Goal: Register for event/course

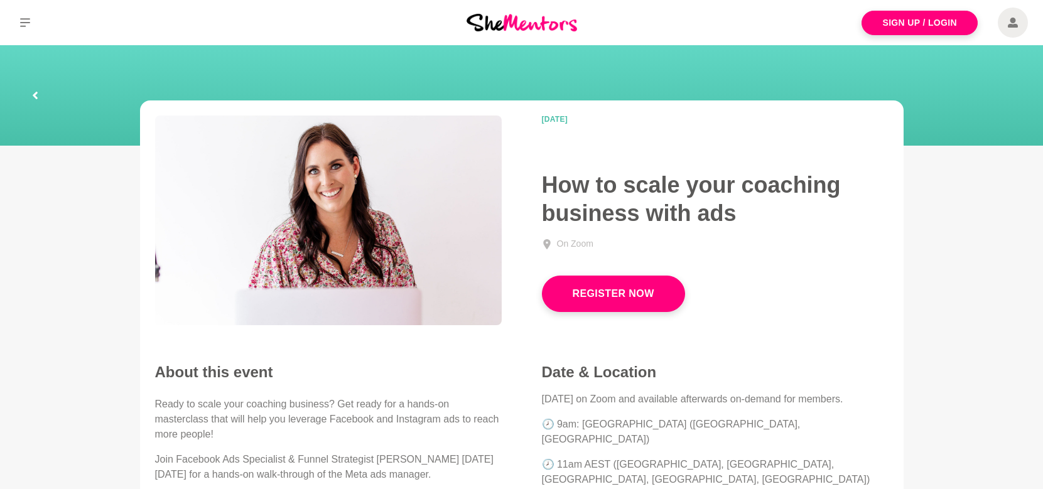
click at [910, 450] on section "[DATE] How to scale your coaching business with ads On Zoom Register Now About …" at bounding box center [522, 444] width 804 height 686
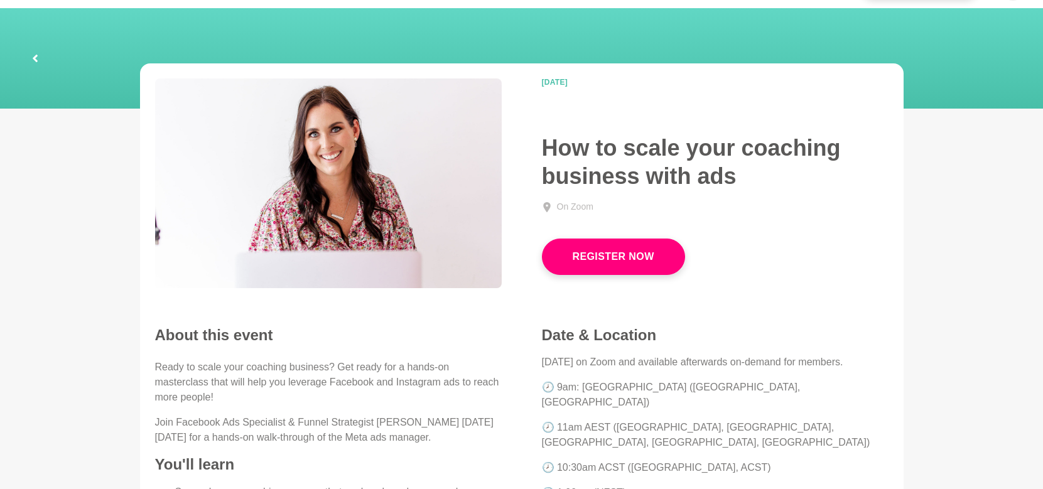
scroll to position [45, 0]
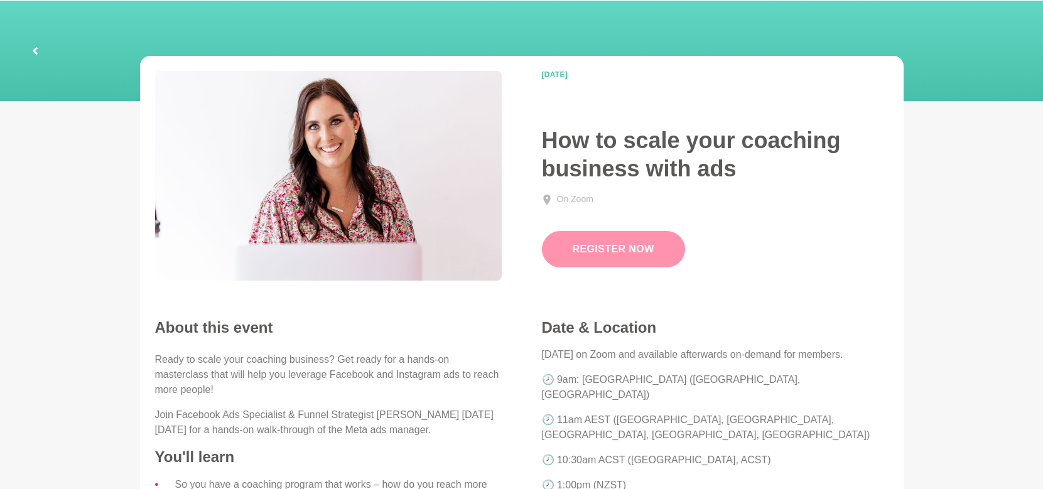
click at [575, 245] on button "Register Now" at bounding box center [613, 249] width 143 height 36
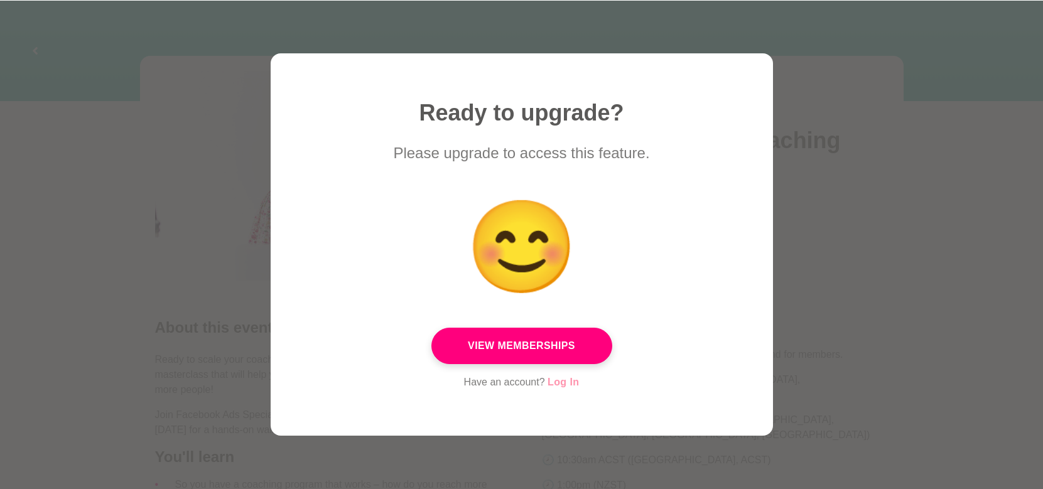
click at [565, 381] on link "Log In" at bounding box center [563, 382] width 31 height 16
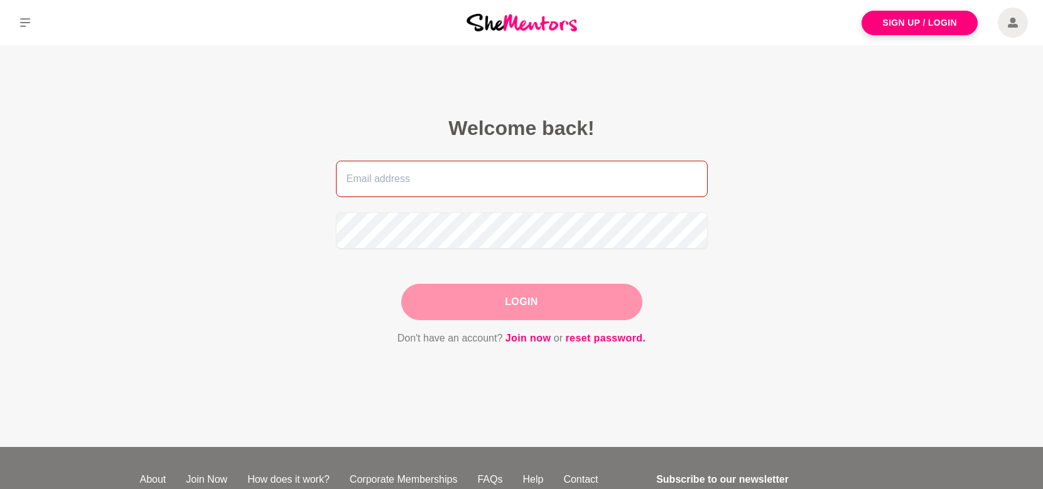
click at [360, 177] on input "email" at bounding box center [522, 179] width 372 height 36
type input "[PERSON_NAME][EMAIL_ADDRESS][DOMAIN_NAME]"
click at [532, 302] on button "Login" at bounding box center [521, 302] width 241 height 36
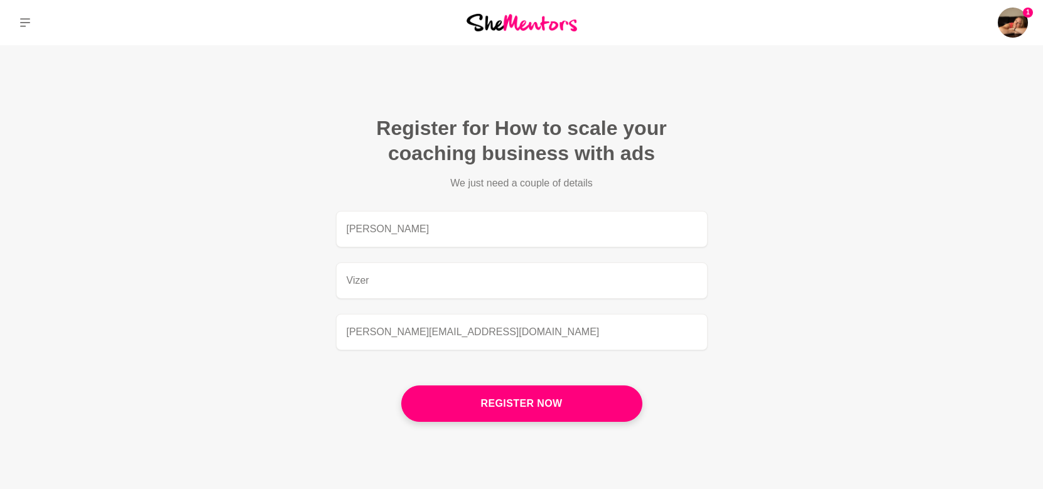
click at [528, 415] on button "Register now" at bounding box center [521, 404] width 241 height 36
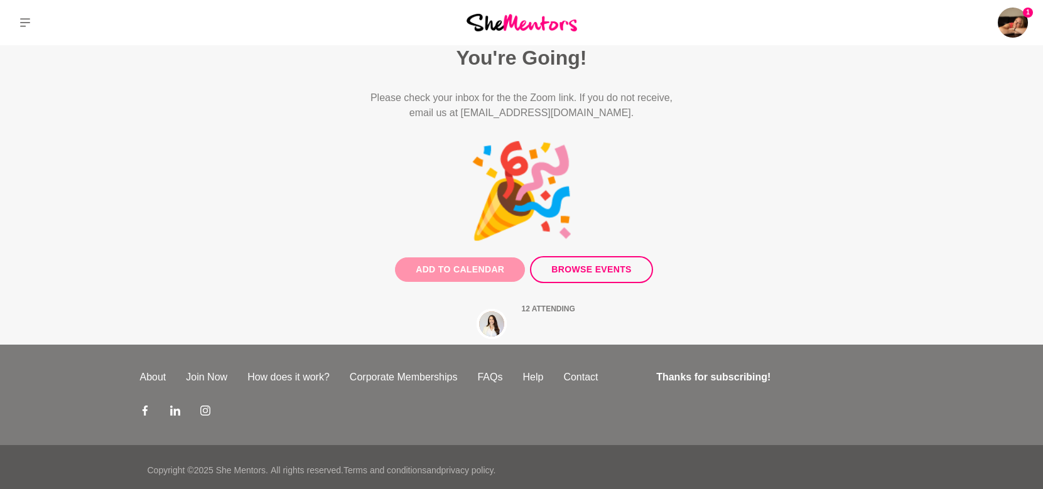
click at [455, 270] on button "Add to Calendar" at bounding box center [460, 270] width 130 height 25
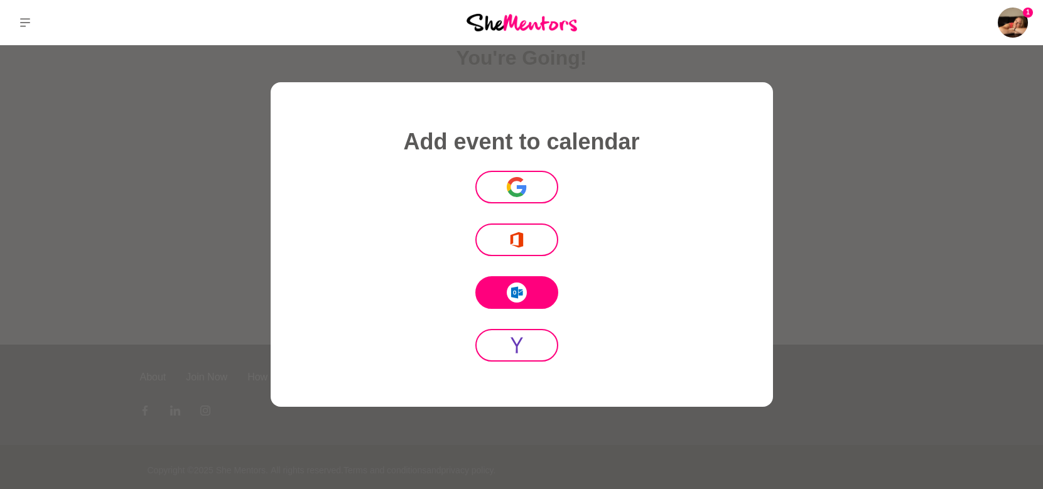
click at [521, 288] on icon at bounding box center [517, 293] width 20 height 20
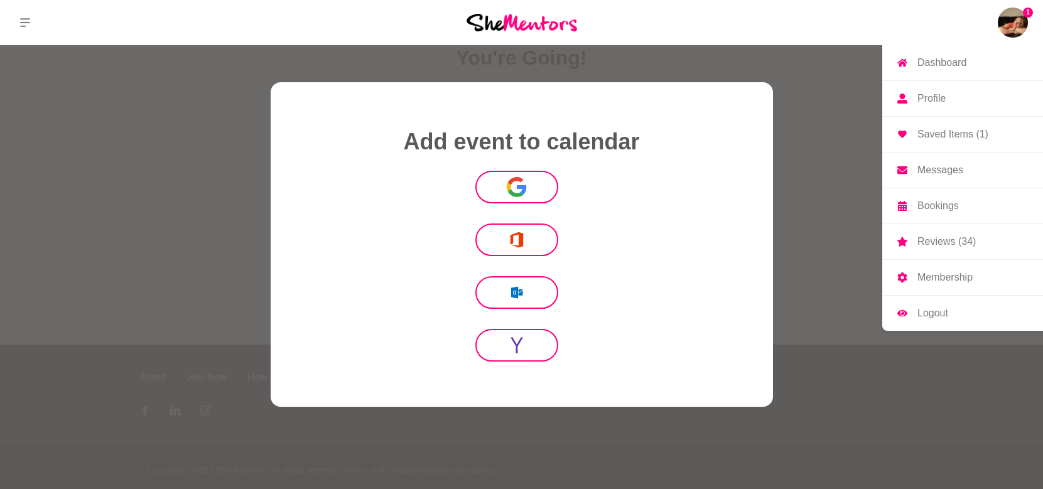
click at [1007, 25] on img at bounding box center [1013, 23] width 30 height 30
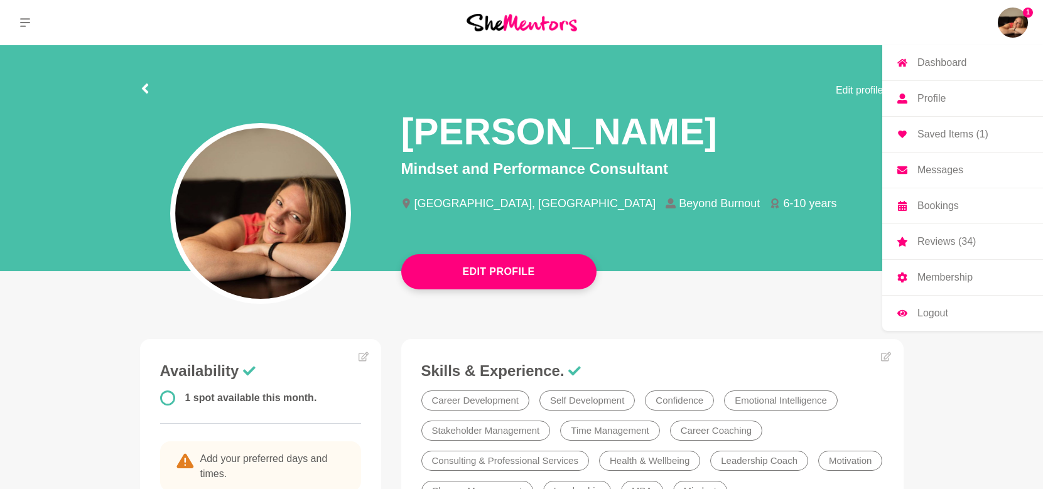
click at [963, 135] on p "Saved Items (1)" at bounding box center [953, 134] width 71 height 10
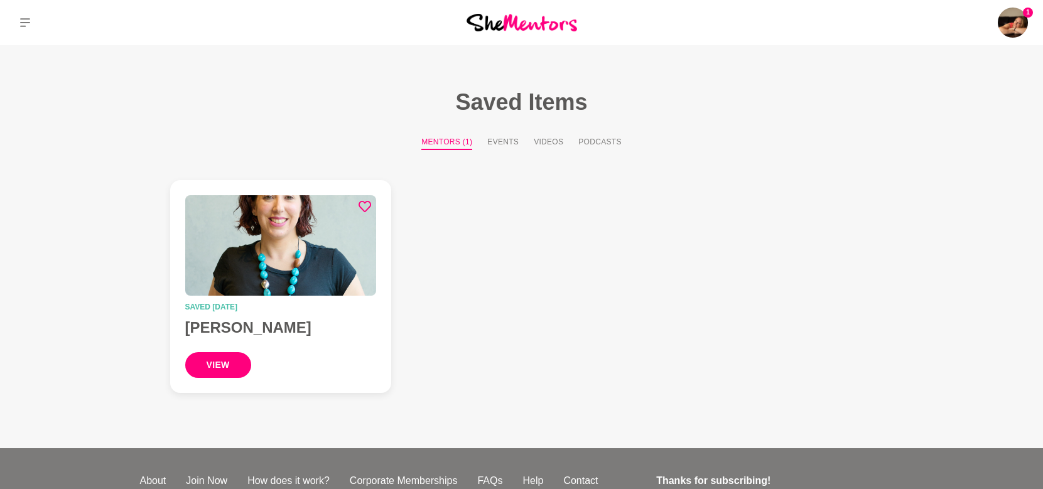
click at [227, 364] on button "view" at bounding box center [218, 365] width 66 height 26
